Goal: Task Accomplishment & Management: Manage account settings

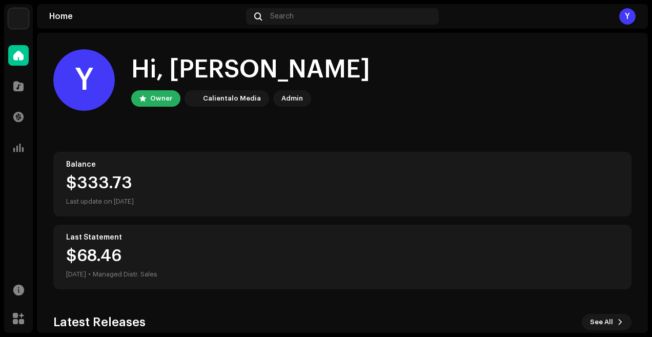
click at [628, 15] on div "Y" at bounding box center [627, 16] width 16 height 16
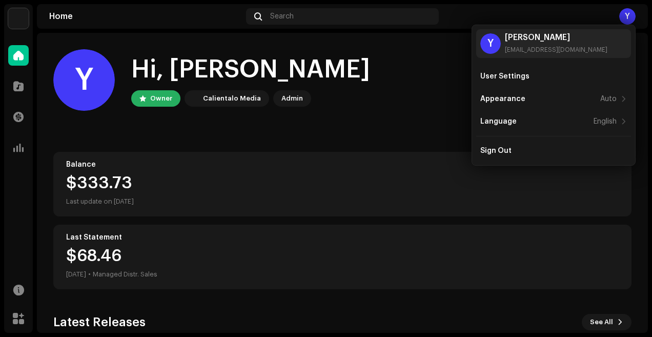
click at [401, 76] on div "Y Hi, [PERSON_NAME] Owner Calientalo Media Admin" at bounding box center [342, 79] width 578 height 61
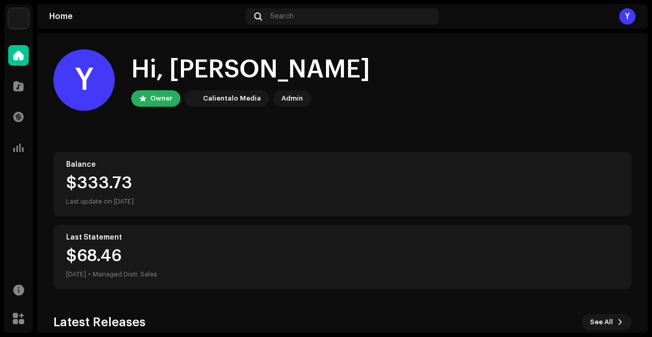
click at [626, 24] on div "Y" at bounding box center [627, 16] width 16 height 16
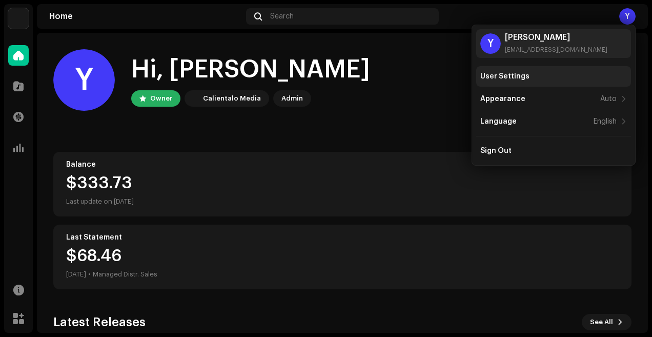
click at [499, 74] on div "User Settings" at bounding box center [504, 76] width 49 height 8
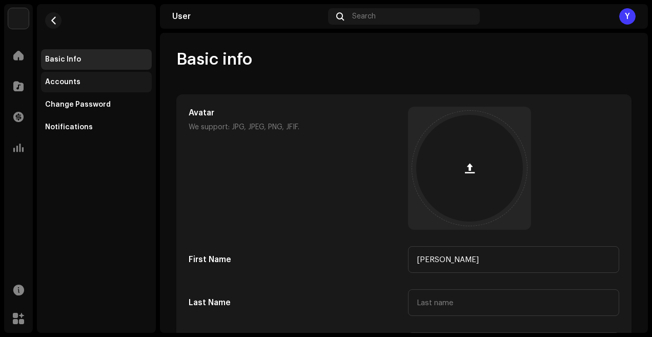
click at [67, 81] on div "Accounts" at bounding box center [62, 82] width 35 height 8
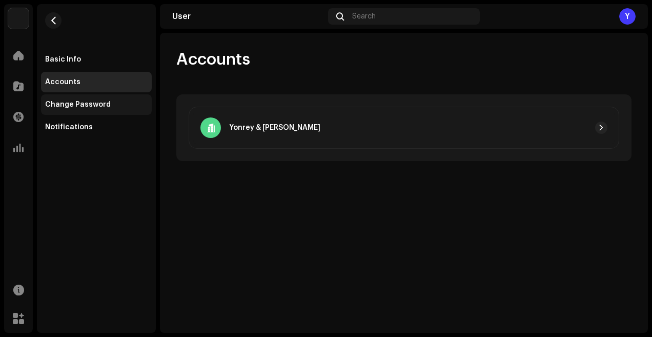
click at [80, 104] on div "Change Password" at bounding box center [78, 104] width 66 height 8
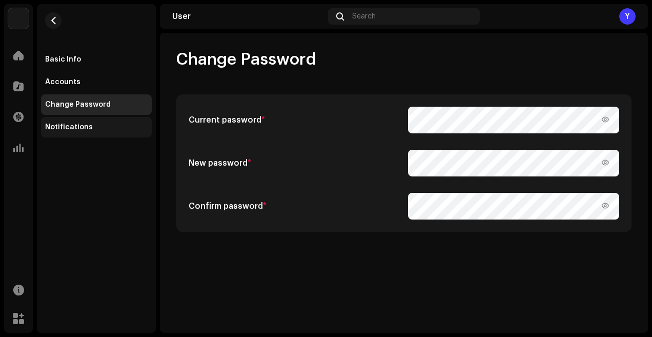
click at [76, 127] on div "Notifications" at bounding box center [69, 127] width 48 height 8
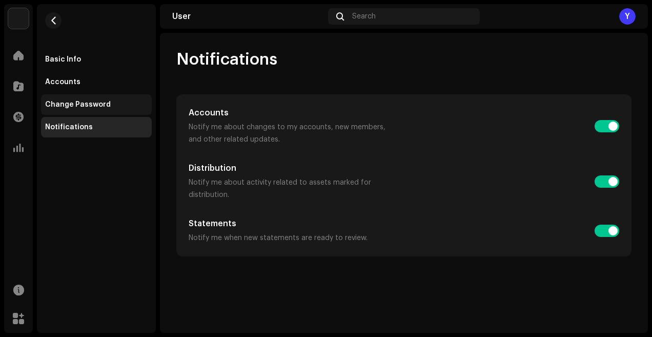
click at [81, 107] on div "Change Password" at bounding box center [78, 104] width 66 height 8
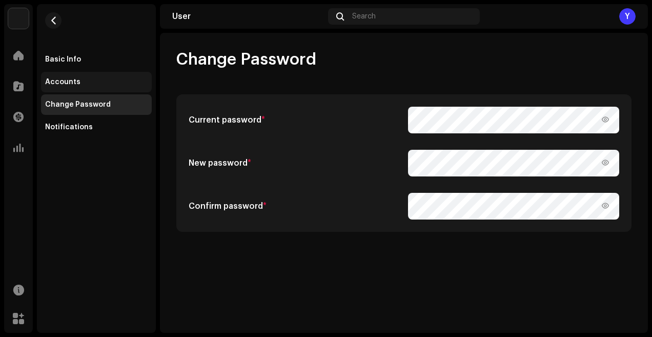
click at [68, 90] on div "Accounts" at bounding box center [96, 82] width 111 height 20
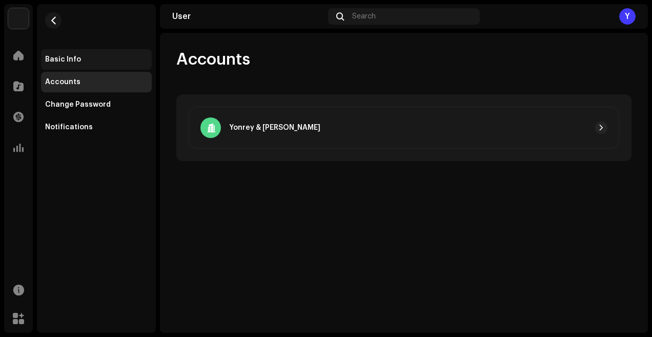
click at [70, 69] on div "Basic Info" at bounding box center [96, 59] width 111 height 20
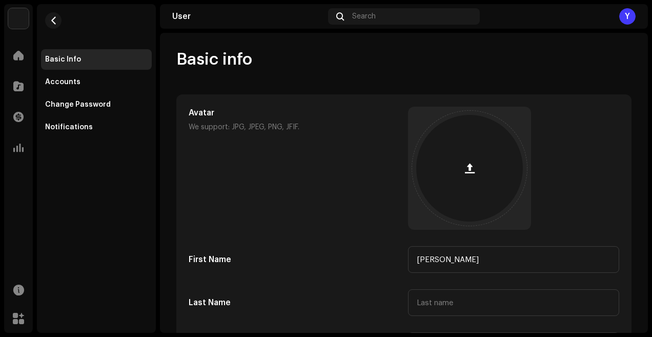
click at [632, 21] on div "Y" at bounding box center [627, 16] width 16 height 16
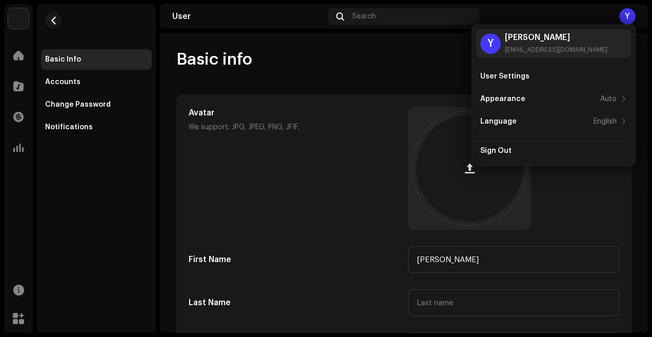
drag, startPoint x: 375, startPoint y: 77, endPoint x: 318, endPoint y: 78, distance: 56.9
click at [375, 77] on div "Basic info Avatar We support: JPG, JPEG, PNG, JFIF. First Name [PERSON_NAME] La…" at bounding box center [404, 248] width 488 height 398
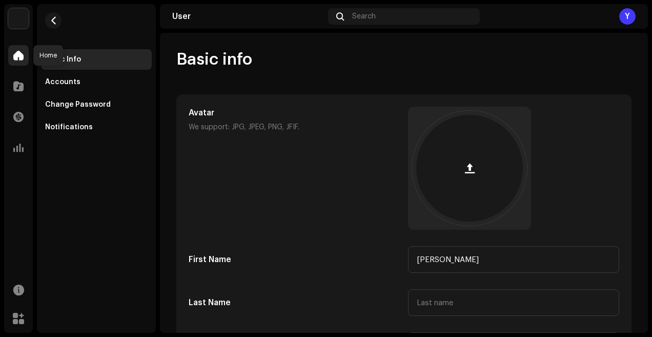
click at [15, 61] on div at bounding box center [18, 55] width 20 height 20
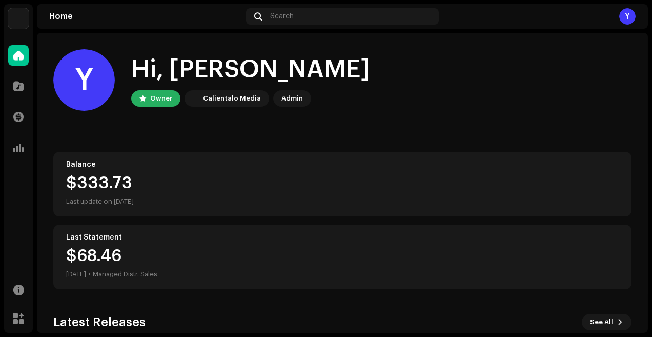
click at [14, 96] on div "Catalog" at bounding box center [18, 86] width 29 height 29
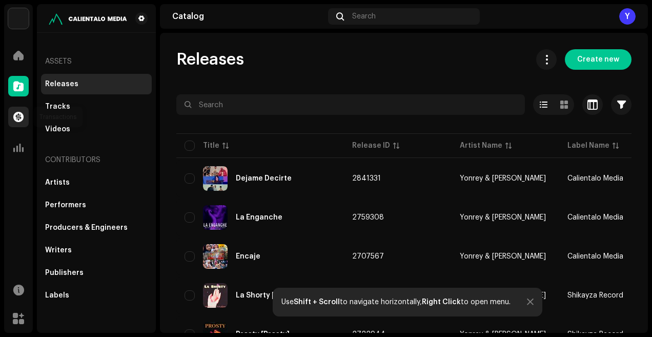
click at [20, 115] on span at bounding box center [18, 117] width 10 height 8
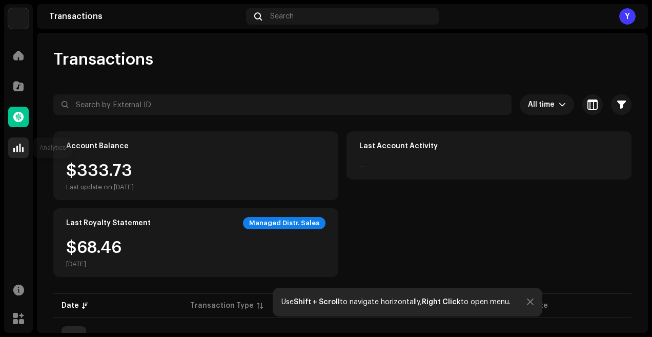
click at [19, 143] on span at bounding box center [18, 147] width 10 height 8
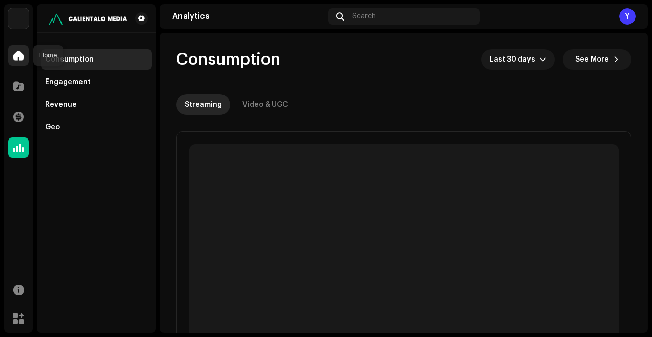
click at [21, 53] on span at bounding box center [18, 55] width 10 height 8
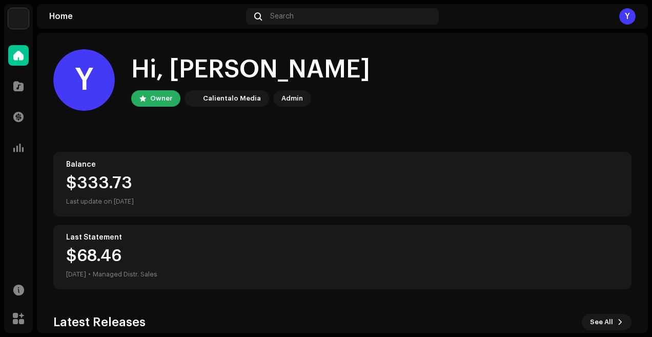
click at [623, 16] on div "Y" at bounding box center [627, 16] width 16 height 16
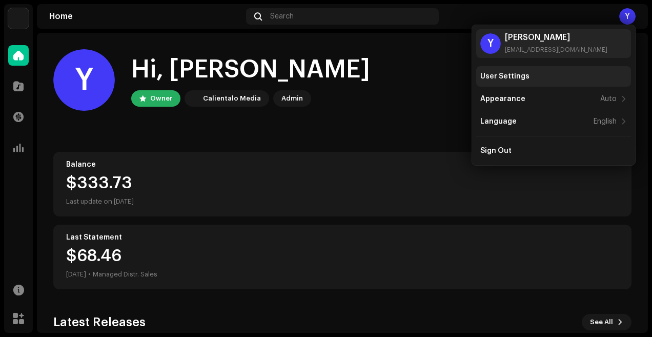
click at [532, 81] on div "User Settings" at bounding box center [553, 76] width 155 height 20
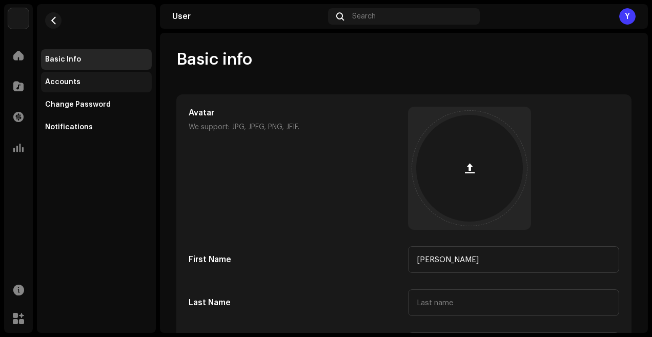
click at [112, 85] on div "Accounts" at bounding box center [96, 82] width 102 height 8
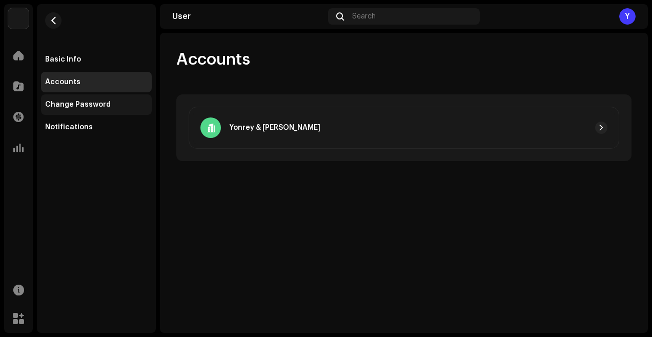
click at [107, 105] on div "Change Password" at bounding box center [96, 104] width 102 height 8
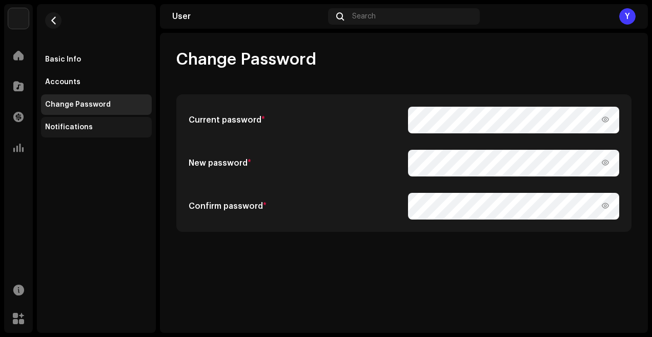
click at [102, 136] on div "Notifications" at bounding box center [96, 127] width 111 height 20
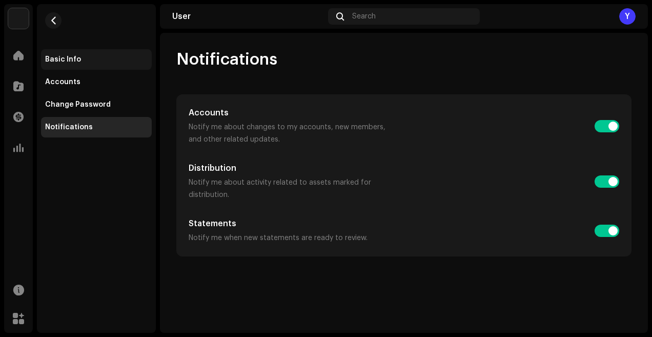
click at [89, 64] on div "Basic Info" at bounding box center [96, 59] width 111 height 20
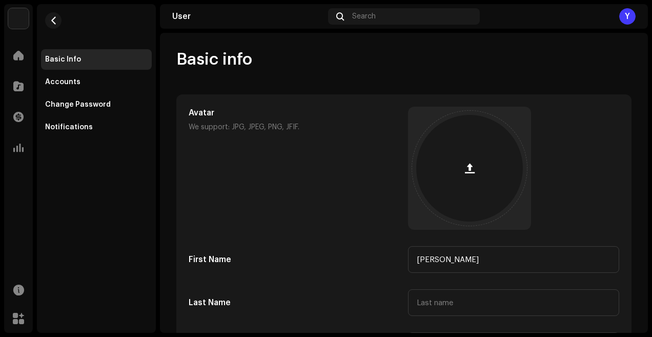
scroll to position [139, 0]
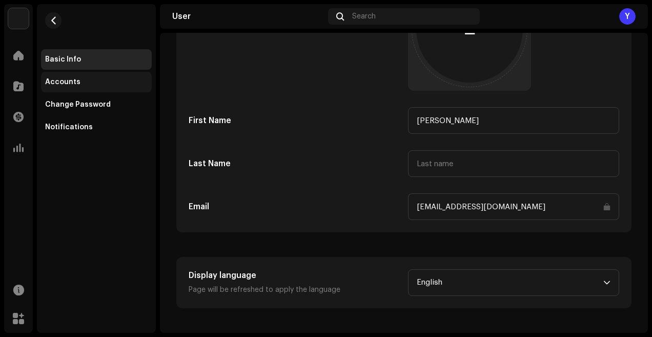
click at [78, 86] on div "Accounts" at bounding box center [96, 82] width 111 height 20
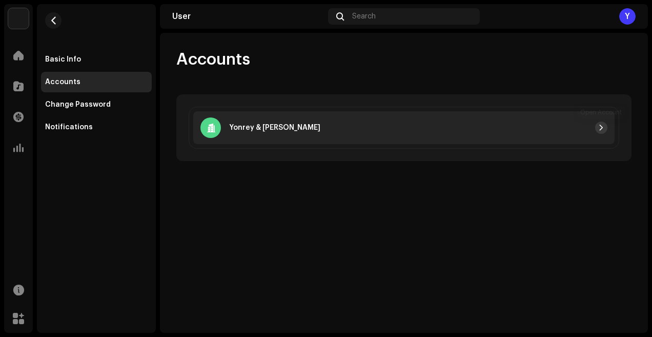
click at [595, 128] on button "button" at bounding box center [601, 127] width 12 height 12
